Goal: Task Accomplishment & Management: Use online tool/utility

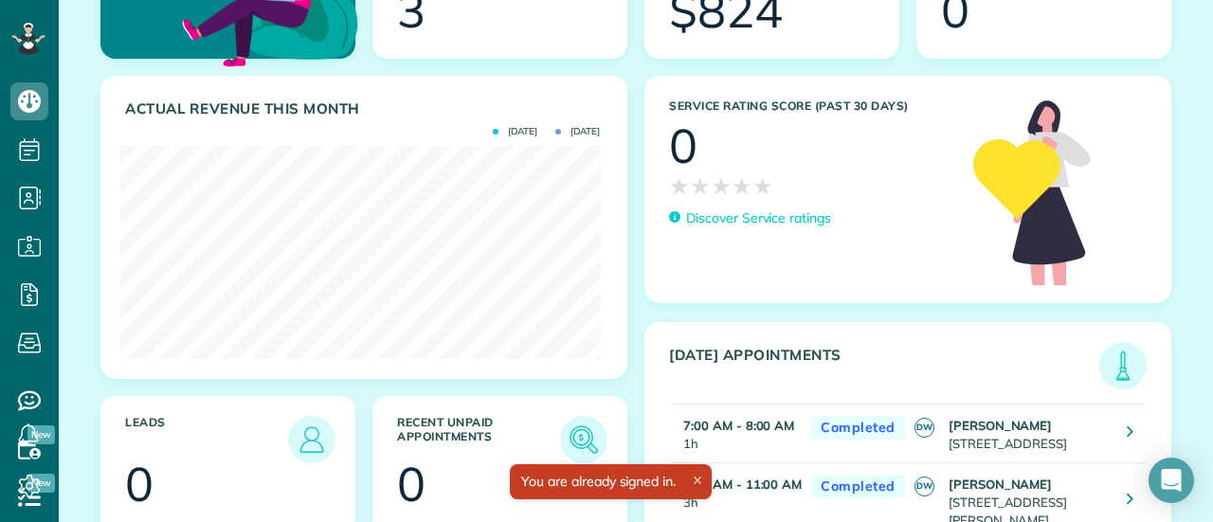
scroll to position [227, 0]
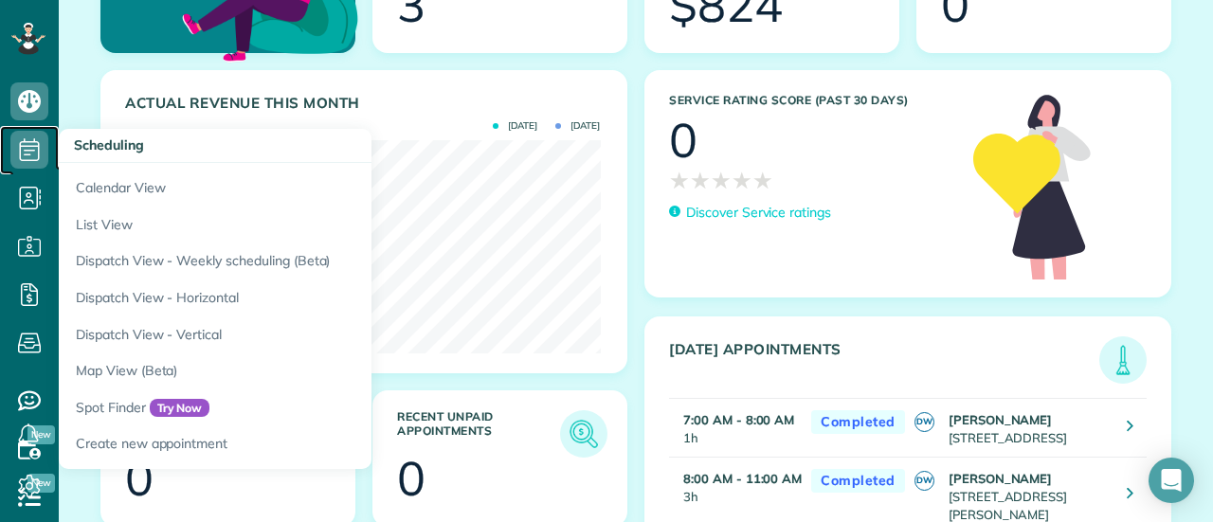
click at [25, 144] on icon at bounding box center [29, 150] width 38 height 38
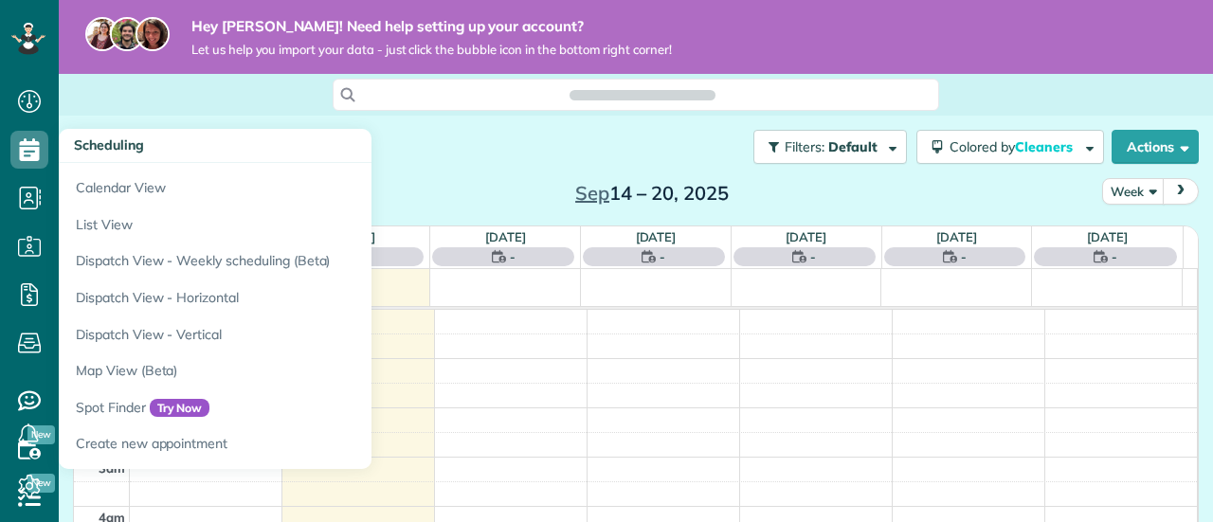
scroll to position [341, 0]
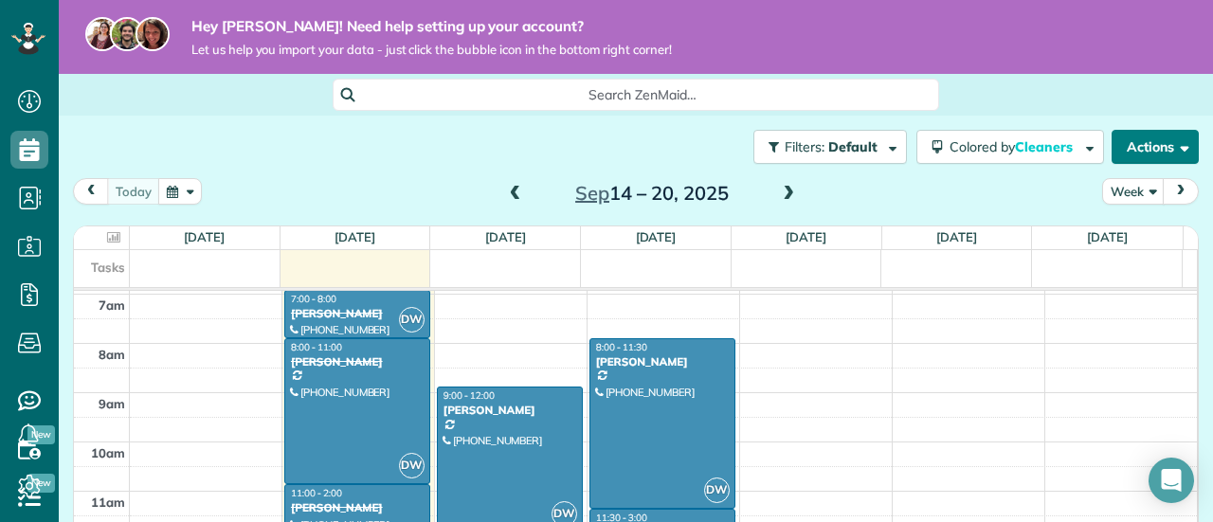
click at [1136, 156] on button "Actions" at bounding box center [1155, 147] width 87 height 34
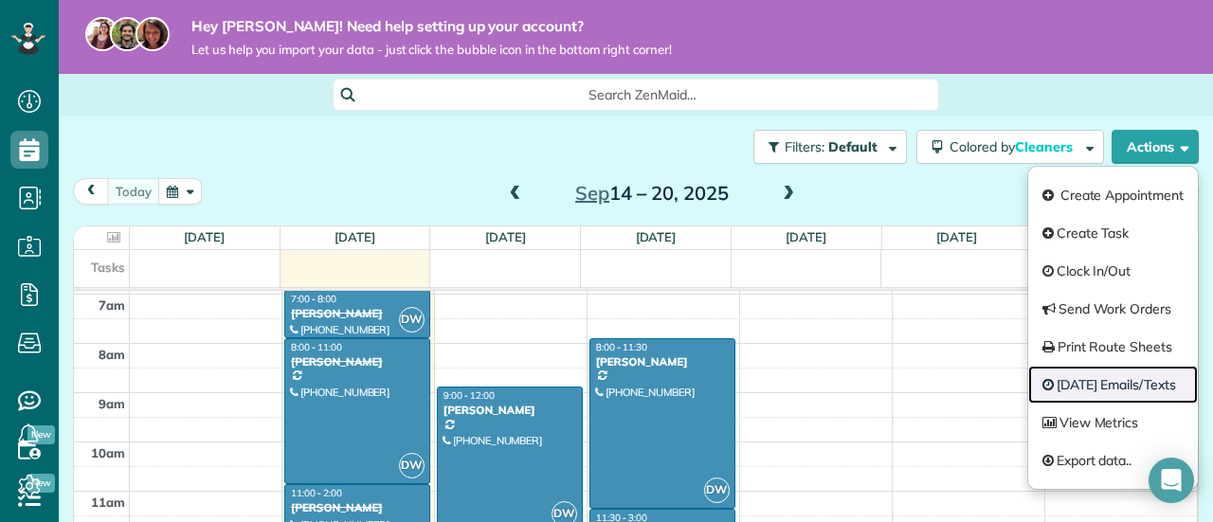
click at [1088, 374] on link "Today's Emails/Texts" at bounding box center [1113, 385] width 170 height 38
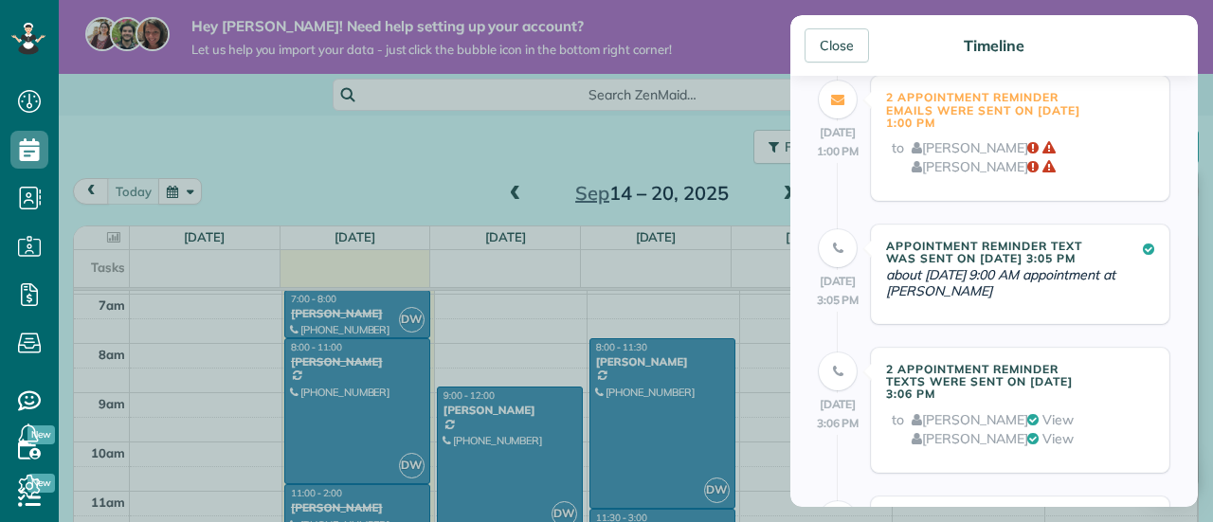
scroll to position [152, 0]
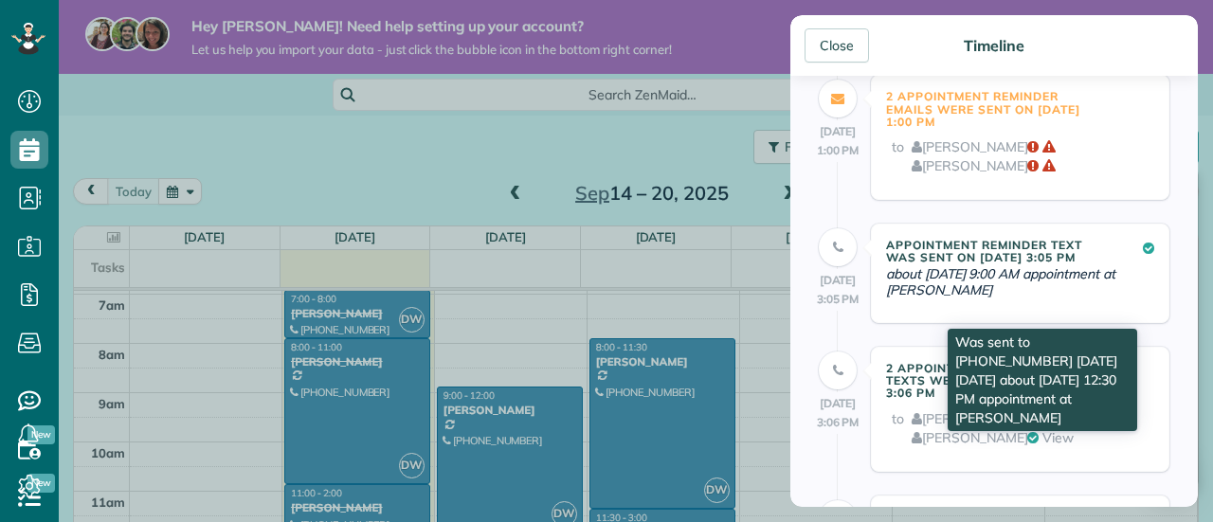
click at [1039, 414] on icon at bounding box center [1032, 418] width 11 height 13
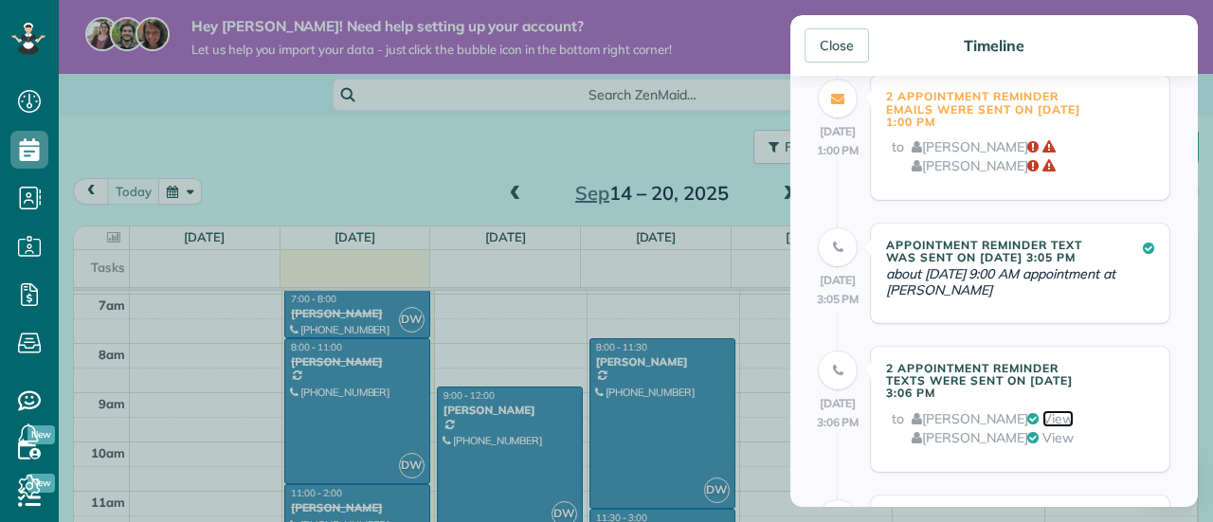
click at [1059, 412] on link "View" at bounding box center [1057, 418] width 31 height 17
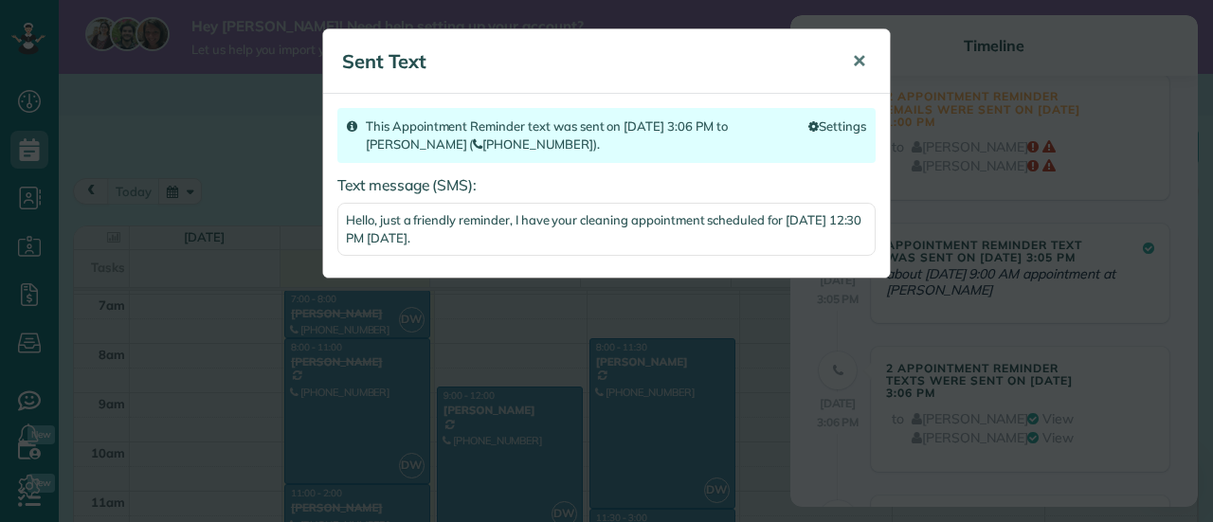
click at [865, 48] on button "✕" at bounding box center [859, 61] width 43 height 45
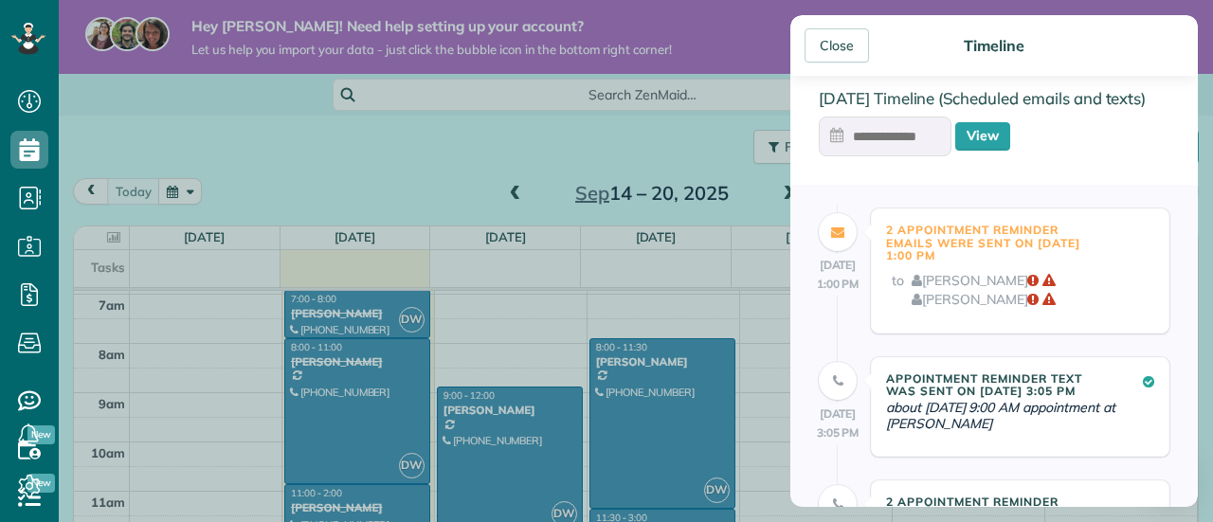
scroll to position [0, 0]
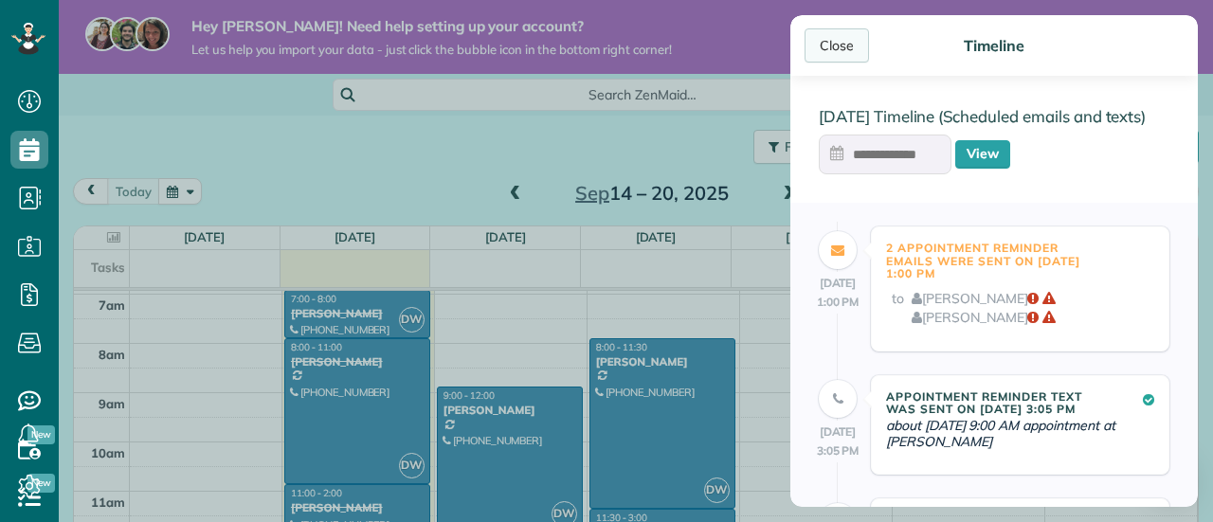
click at [840, 40] on div "Close" at bounding box center [837, 45] width 64 height 34
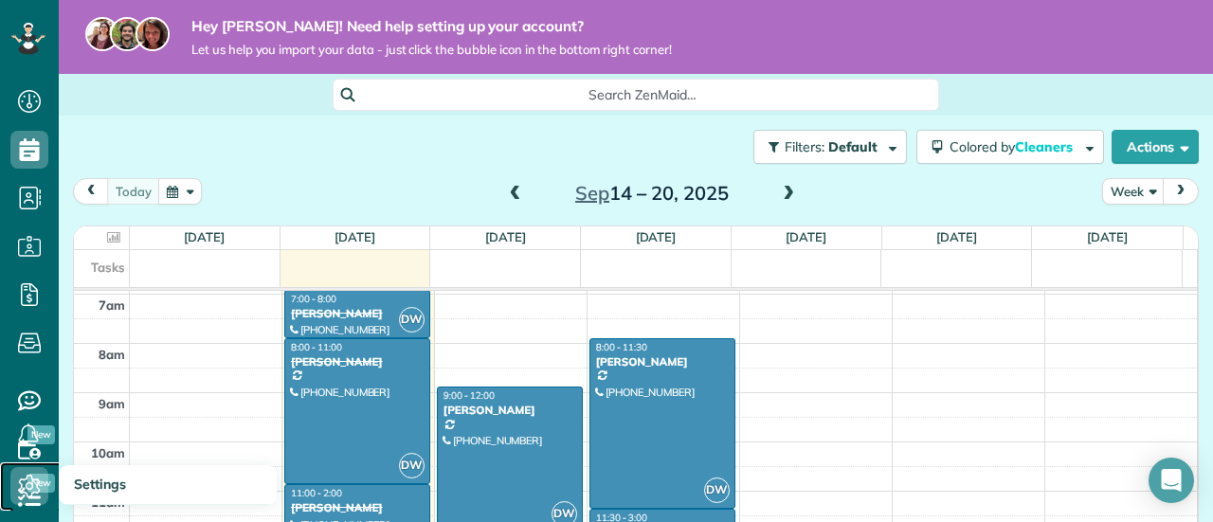
click at [25, 482] on icon at bounding box center [29, 486] width 38 height 38
